Goal: Task Accomplishment & Management: Use online tool/utility

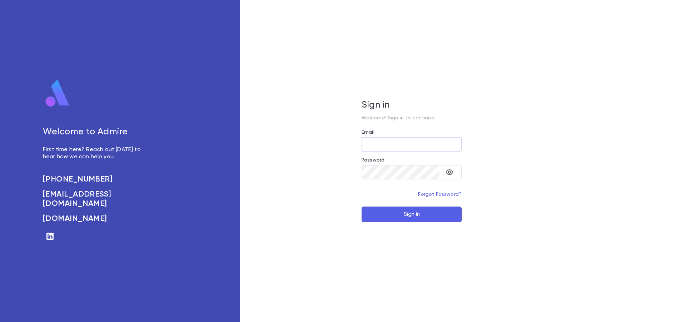
type input "**********"
click at [412, 215] on button "Sign In" at bounding box center [412, 214] width 100 height 16
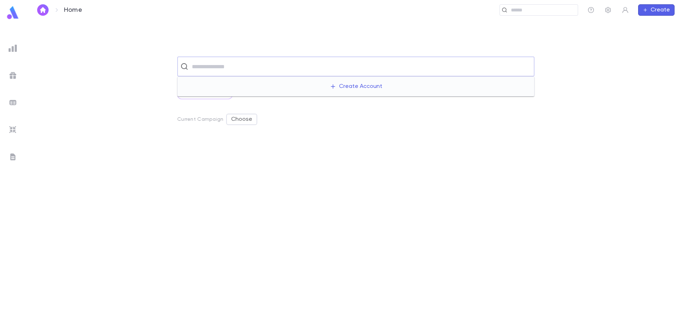
click at [228, 70] on input "text" at bounding box center [360, 67] width 341 height 14
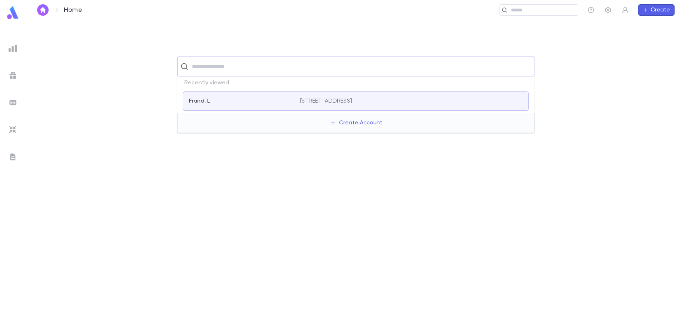
click at [225, 109] on div "[GEOGRAPHIC_DATA][STREET_ADDRESS]" at bounding box center [356, 100] width 346 height 19
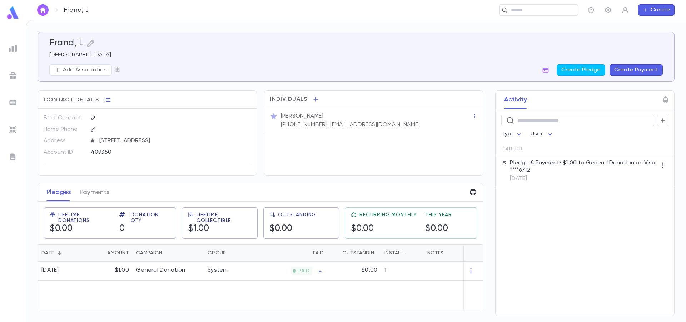
click at [570, 165] on p "Pledge & Payment • $1.00 to General Donation on Visa ****6712" at bounding box center [583, 166] width 147 height 14
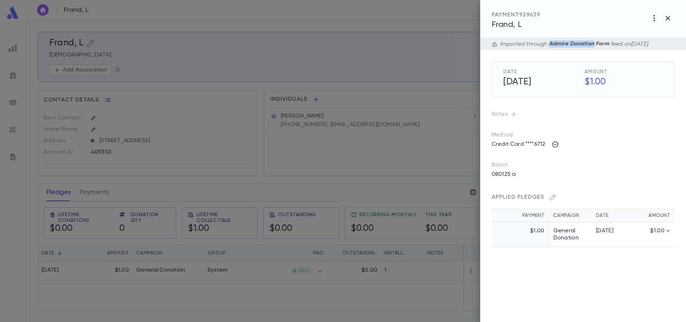
drag, startPoint x: 669, startPoint y: 45, endPoint x: 594, endPoint y: 45, distance: 75.7
click at [594, 45] on div "Imported through Admire Donation Form feed on [DATE]" at bounding box center [584, 44] width 208 height 12
click at [662, 42] on div "Imported through Admire Donation Form feed on [DATE]" at bounding box center [584, 44] width 208 height 12
click at [668, 20] on icon "button" at bounding box center [667, 18] width 9 height 9
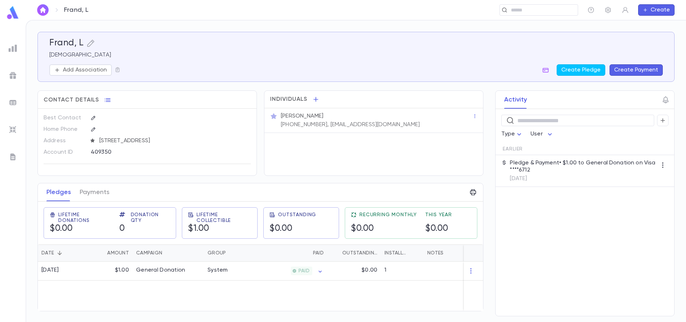
click at [15, 130] on img at bounding box center [13, 129] width 9 height 9
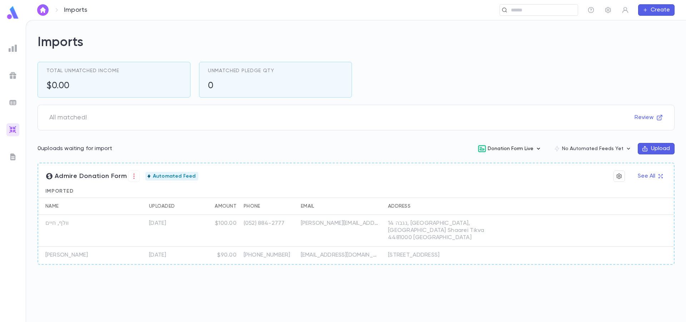
click at [523, 151] on button "Donation Form Live" at bounding box center [510, 149] width 76 height 14
click at [341, 146] on div at bounding box center [343, 161] width 686 height 322
click at [651, 175] on button "See All" at bounding box center [649, 175] width 33 height 11
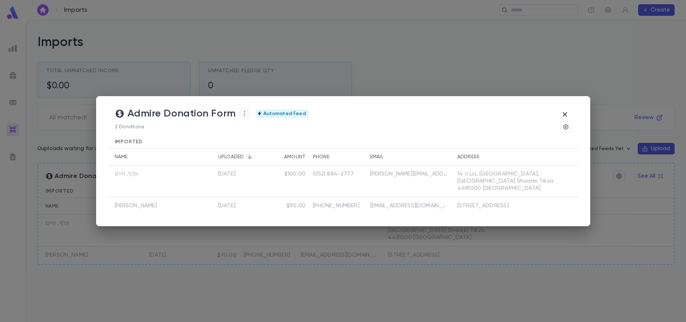
click at [246, 117] on icon "button" at bounding box center [244, 113] width 7 height 7
click at [258, 129] on li "Pending" at bounding box center [261, 127] width 43 height 11
click at [254, 139] on div at bounding box center [343, 161] width 686 height 322
click at [224, 130] on div at bounding box center [343, 161] width 686 height 322
click at [566, 128] on icon "button" at bounding box center [566, 126] width 6 height 7
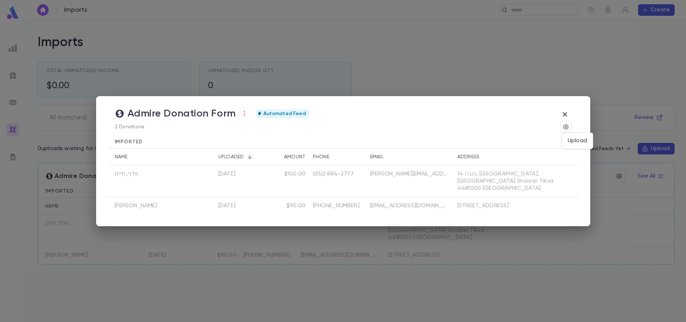
click at [565, 115] on div at bounding box center [343, 161] width 686 height 322
click at [565, 130] on icon "button" at bounding box center [566, 126] width 6 height 7
click at [566, 115] on div at bounding box center [343, 161] width 686 height 322
click at [566, 115] on icon "button" at bounding box center [564, 114] width 9 height 9
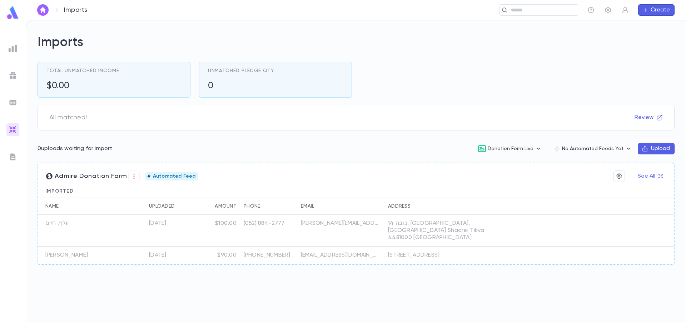
click at [648, 147] on button "Upload" at bounding box center [656, 148] width 37 height 11
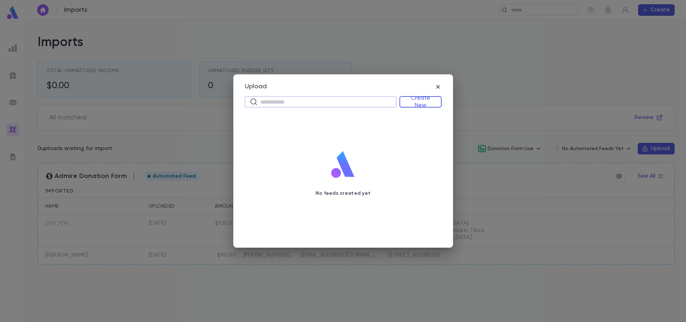
click at [359, 99] on input "text" at bounding box center [325, 101] width 131 height 11
click at [444, 86] on div "Upload ​ Create New No feeds created yet" at bounding box center [343, 161] width 220 height 174
click at [442, 87] on div "Upload ​ Create New No feeds created yet" at bounding box center [343, 161] width 220 height 174
click at [436, 85] on icon "button" at bounding box center [438, 87] width 4 height 4
